Goal: Transaction & Acquisition: Purchase product/service

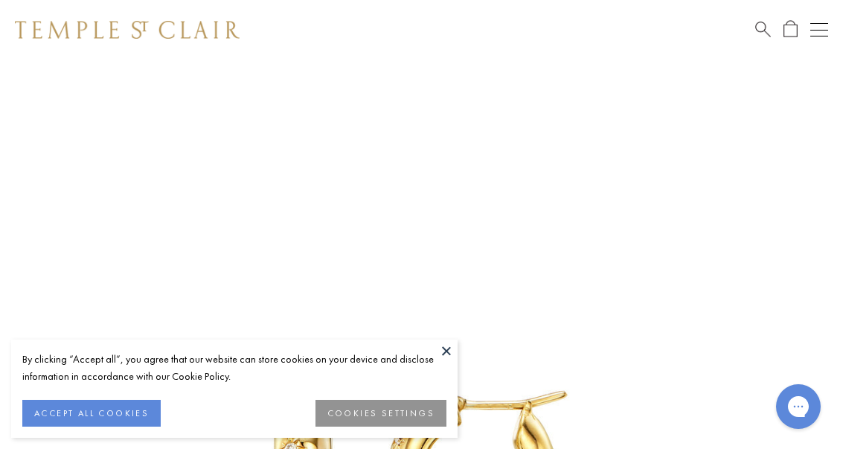
click at [444, 349] on button at bounding box center [446, 350] width 22 height 22
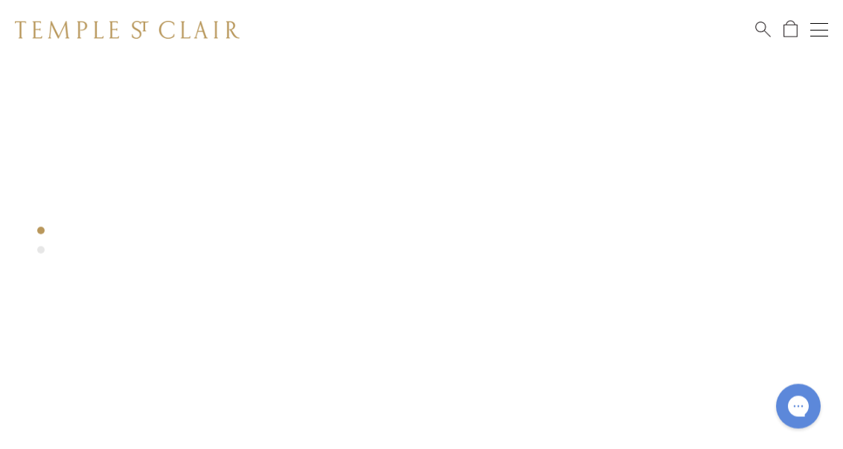
scroll to position [504, 0]
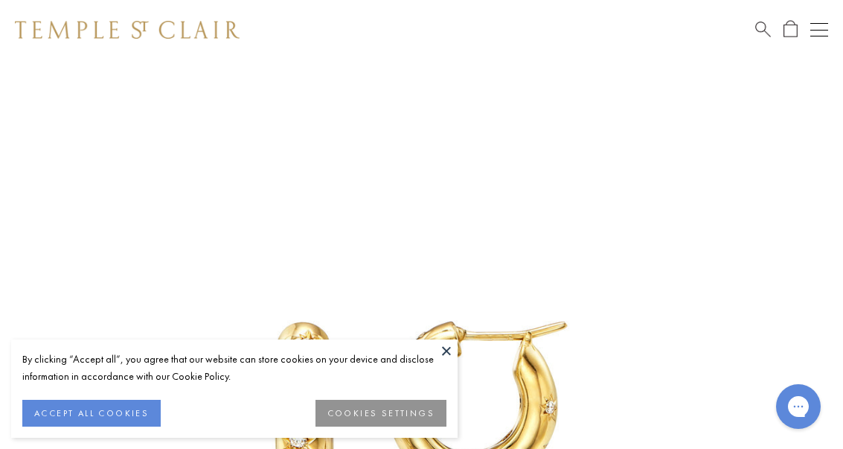
click at [448, 356] on button at bounding box center [446, 350] width 22 height 22
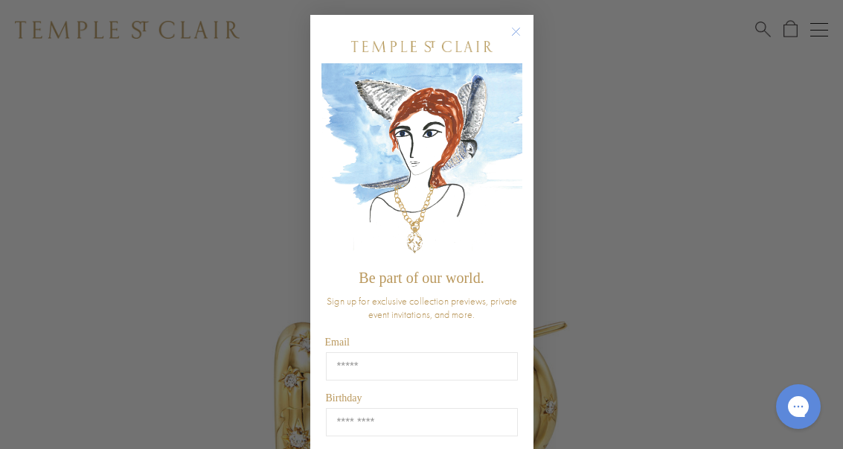
click at [519, 32] on circle "Close dialog" at bounding box center [516, 32] width 18 height 18
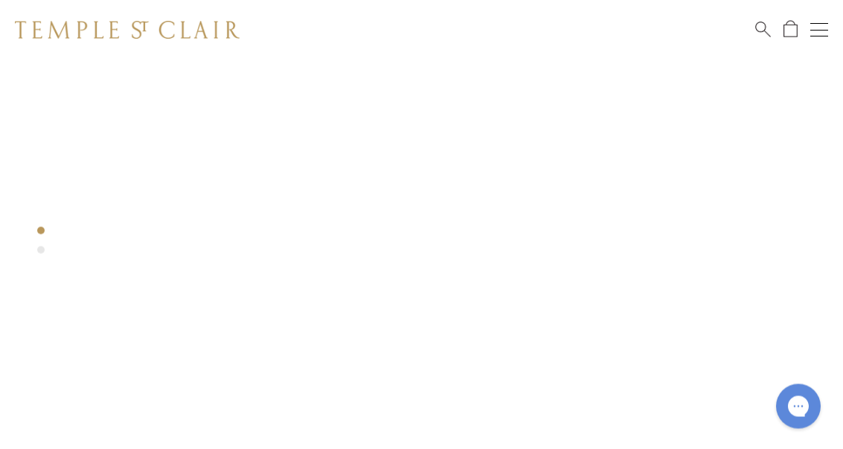
scroll to position [254, 0]
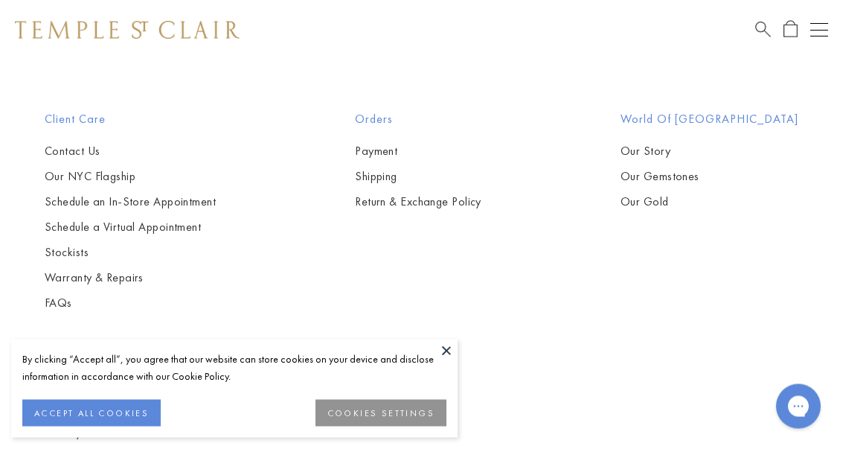
scroll to position [2362, 0]
click at [455, 362] on button at bounding box center [446, 350] width 22 height 22
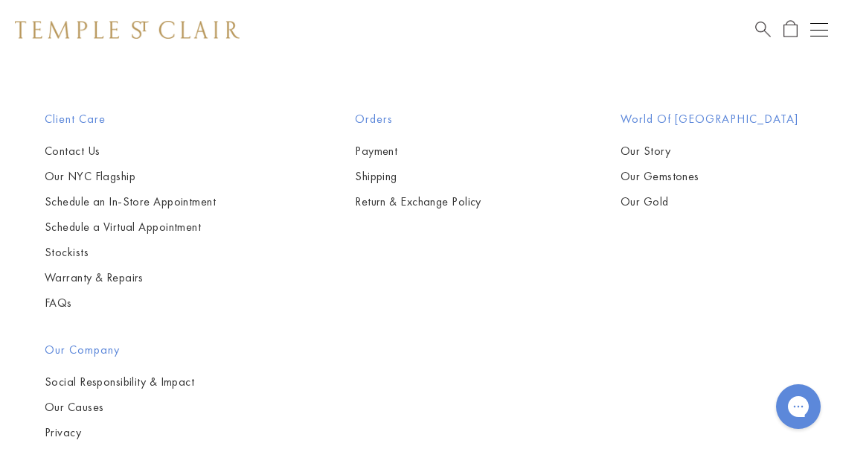
click at [245, 8] on div "Shop Shop Categories Amulets Pendants & Charms Lockets Chains & Leather Cords E…" at bounding box center [421, 30] width 843 height 60
click at [65, 4] on div "Shop Shop Categories Amulets Pendants & Charms Lockets Chains & Leather Cords E…" at bounding box center [421, 30] width 843 height 60
